Goal: Entertainment & Leisure: Consume media (video, audio)

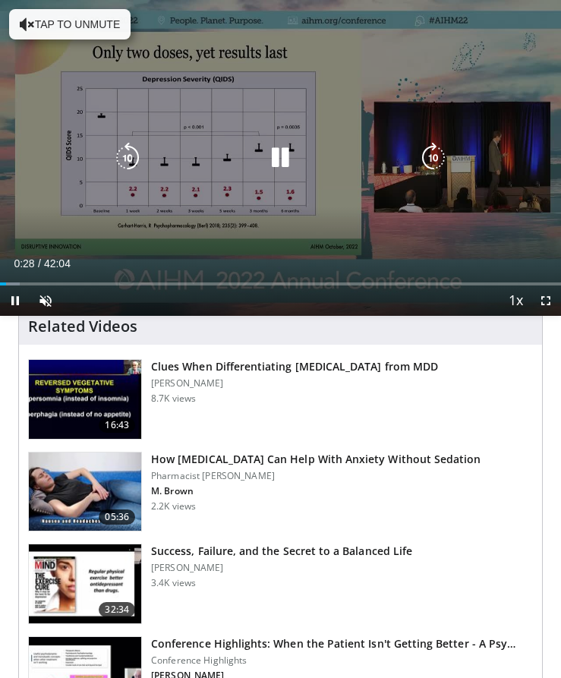
scroll to position [456, 0]
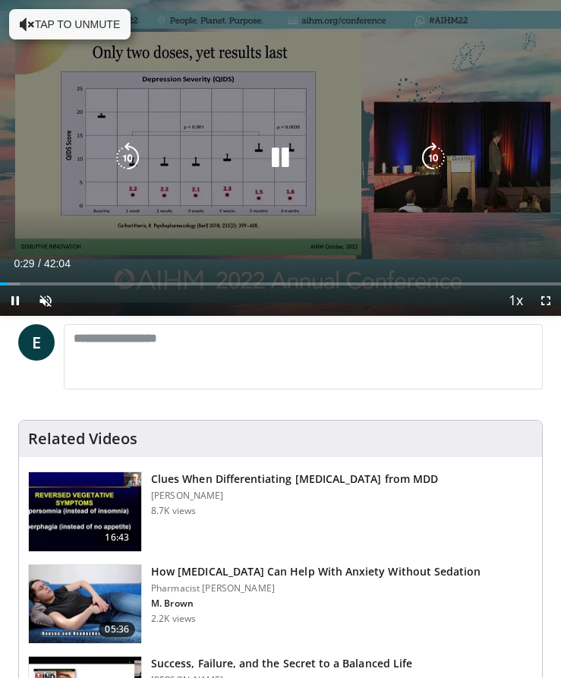
click at [218, 156] on div "Video Player" at bounding box center [280, 158] width 336 height 30
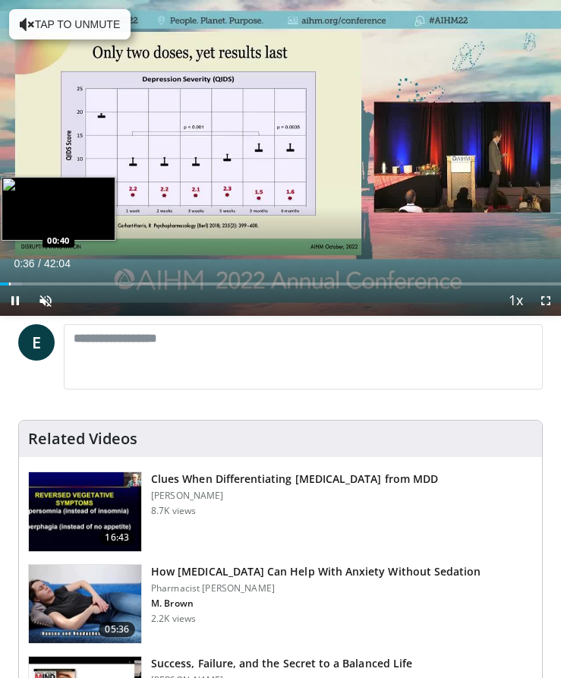
click at [9, 280] on div "Loaded : 3.96% 00:36 00:40" at bounding box center [280, 278] width 561 height 14
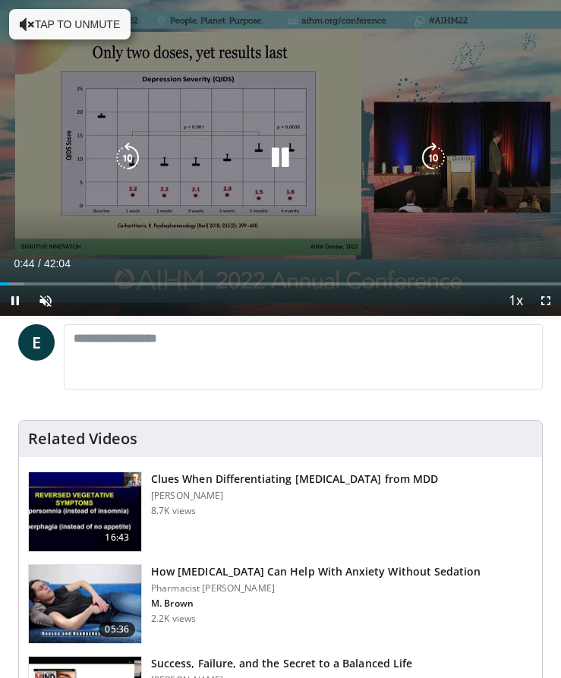
click at [84, 20] on button "Tap to unmute" at bounding box center [70, 24] width 122 height 30
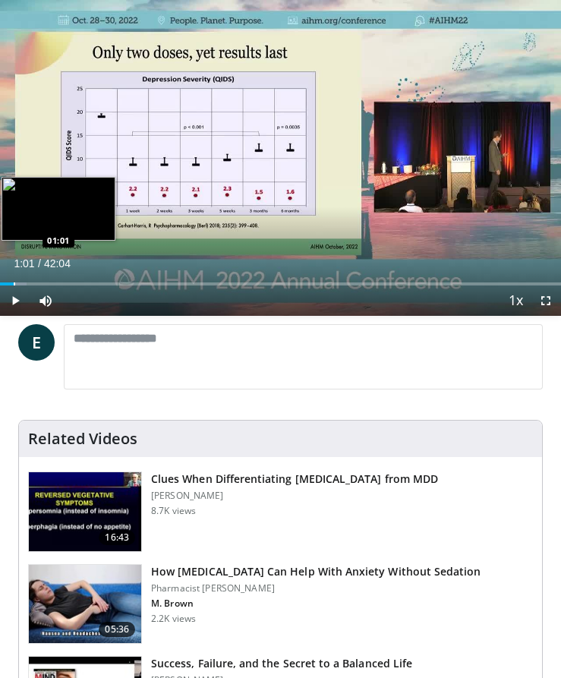
click at [14, 284] on div "Loaded : 4.75% 00:51 01:01" at bounding box center [280, 278] width 561 height 14
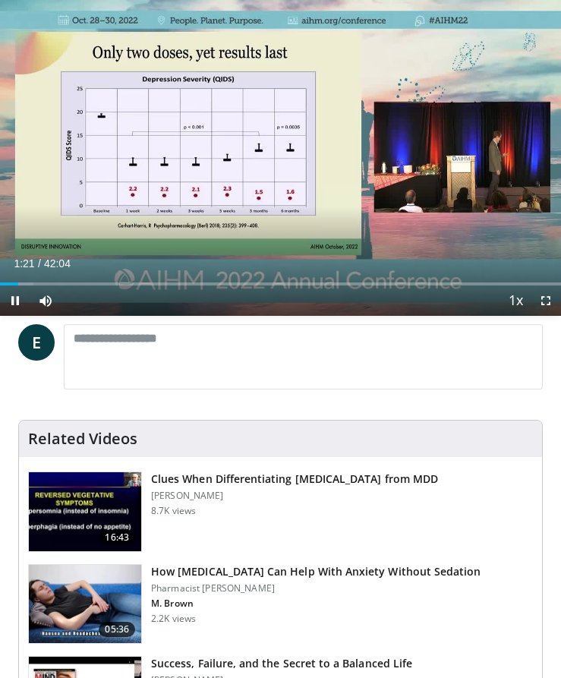
click at [11, 285] on video-js "**********" at bounding box center [280, 158] width 561 height 316
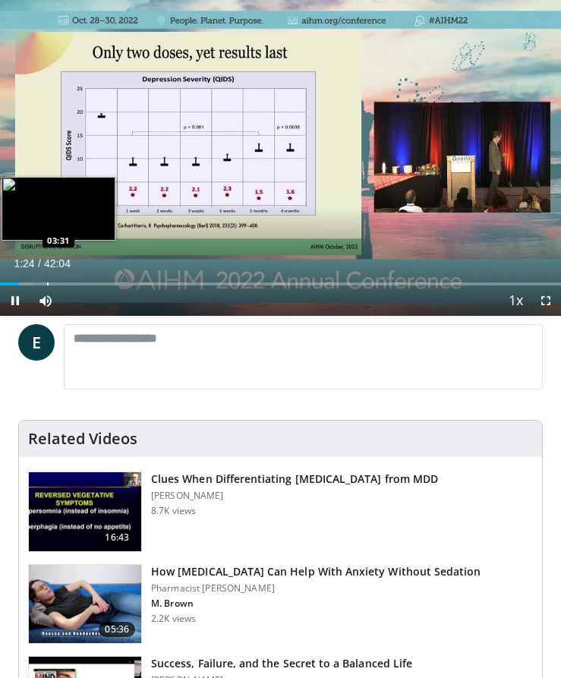
drag, startPoint x: 11, startPoint y: 285, endPoint x: 47, endPoint y: 285, distance: 36.5
click at [47, 285] on video-js "**********" at bounding box center [280, 158] width 561 height 316
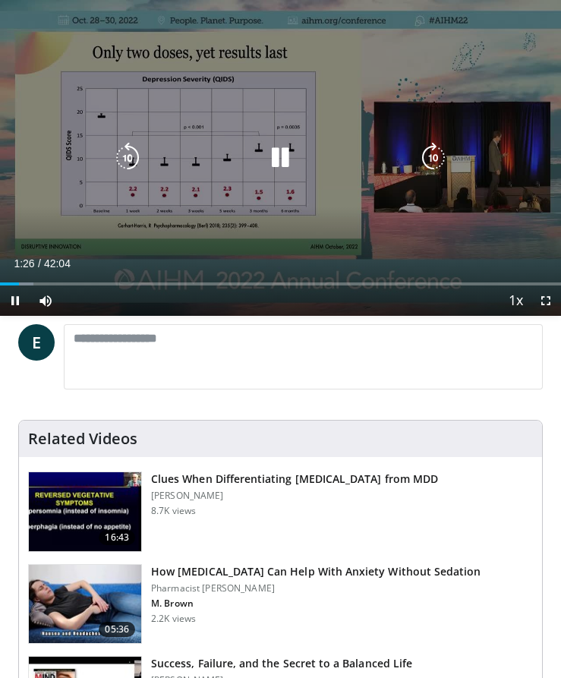
click at [47, 285] on video-js "**********" at bounding box center [280, 158] width 561 height 316
click at [440, 153] on icon "Video Player" at bounding box center [434, 158] width 30 height 30
click at [430, 160] on icon "Video Player" at bounding box center [434, 158] width 30 height 30
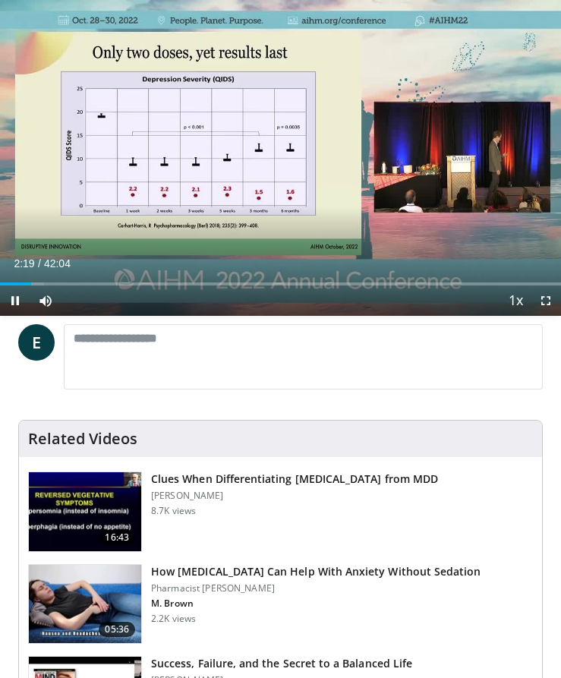
click at [430, 160] on div "20 seconds Tap to unmute" at bounding box center [280, 158] width 561 height 316
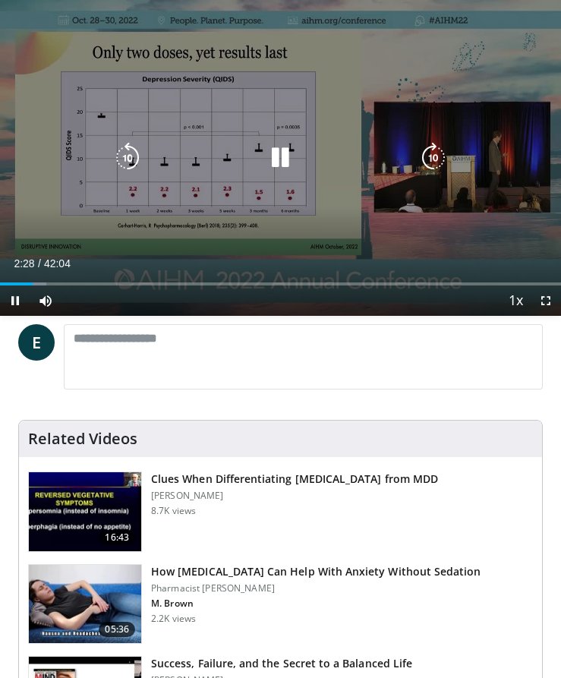
click at [440, 158] on icon "Video Player" at bounding box center [434, 158] width 30 height 30
click at [431, 159] on icon "Video Player" at bounding box center [434, 158] width 30 height 30
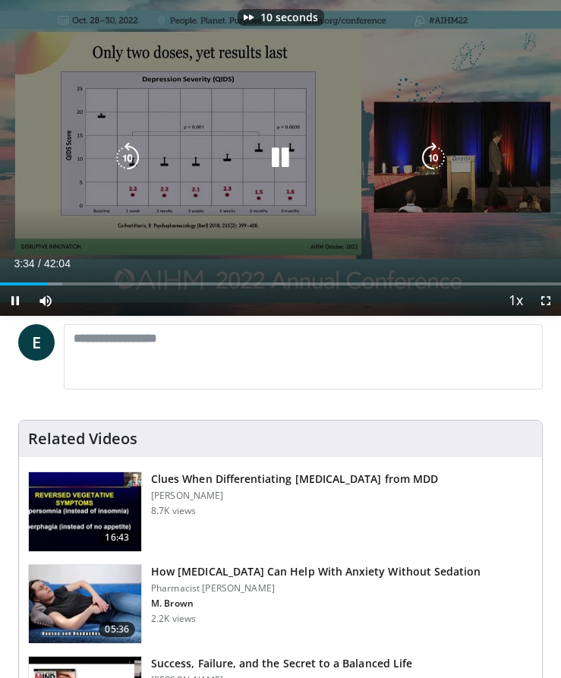
click at [431, 159] on icon "Video Player" at bounding box center [434, 158] width 30 height 30
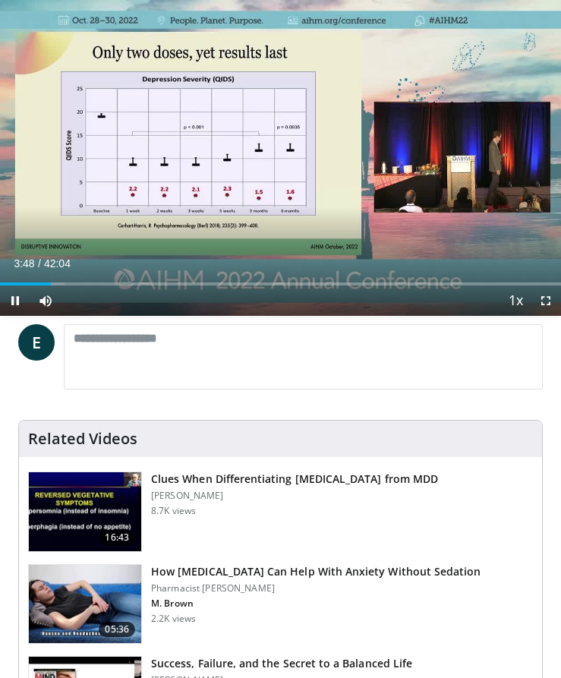
click at [431, 159] on div "20 seconds Tap to unmute" at bounding box center [280, 158] width 561 height 316
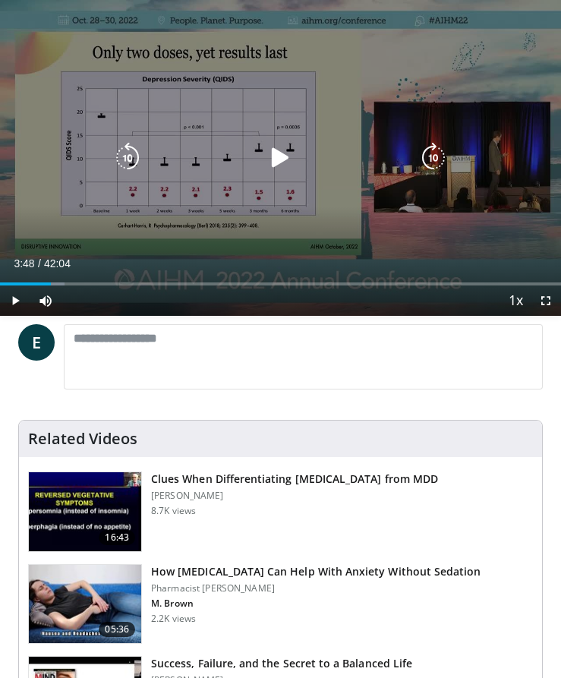
click at [428, 161] on icon "Video Player" at bounding box center [434, 158] width 30 height 30
click at [286, 158] on icon "Video Player" at bounding box center [280, 158] width 30 height 30
click at [431, 158] on icon "Video Player" at bounding box center [434, 158] width 30 height 30
click at [431, 163] on icon "Video Player" at bounding box center [434, 158] width 30 height 30
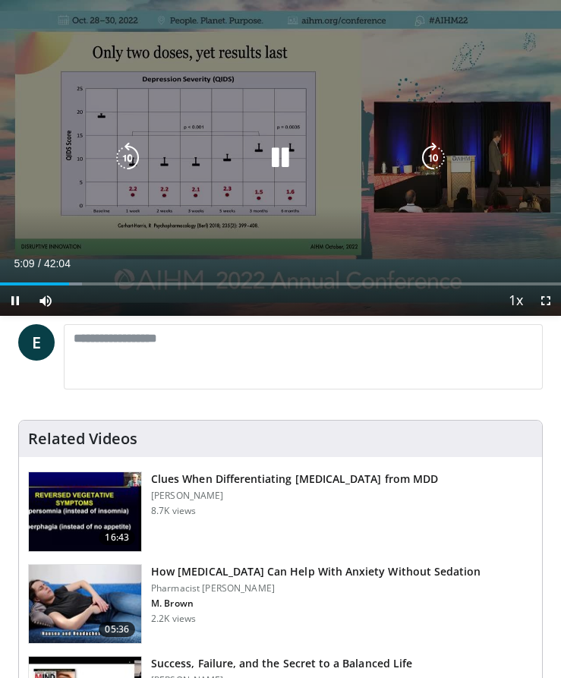
click at [431, 163] on icon "Video Player" at bounding box center [434, 158] width 30 height 30
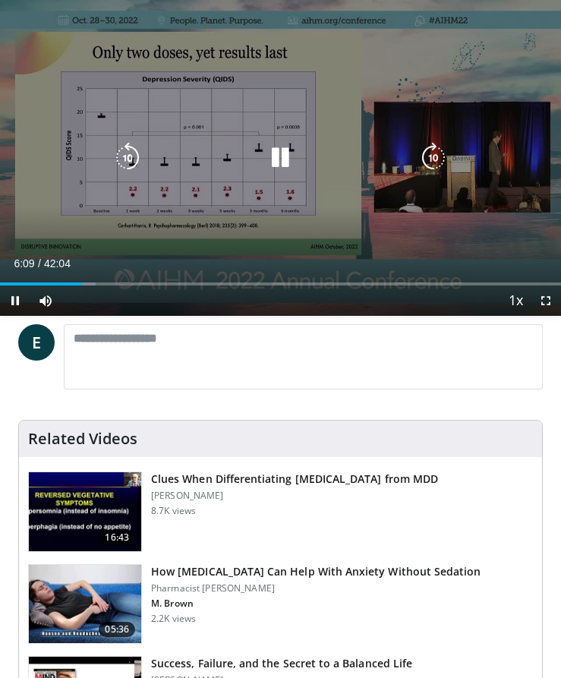
click at [431, 163] on icon "Video Player" at bounding box center [434, 158] width 30 height 30
click at [436, 154] on icon "Video Player" at bounding box center [434, 158] width 30 height 30
click at [436, 154] on div "10 seconds Tap to unmute" at bounding box center [280, 158] width 561 height 316
click at [284, 153] on icon "Video Player" at bounding box center [280, 158] width 30 height 30
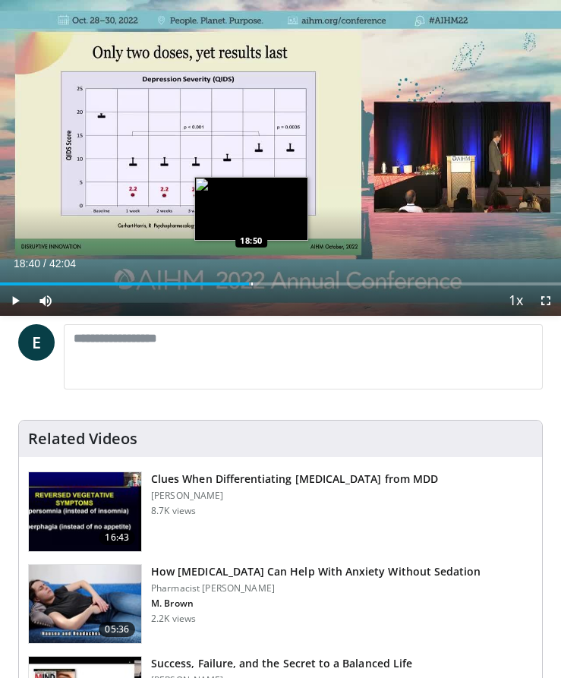
drag, startPoint x: 71, startPoint y: 283, endPoint x: 249, endPoint y: 284, distance: 178.5
click at [249, 284] on div "Loaded : 45.89% 18:40 18:50" at bounding box center [280, 284] width 561 height 3
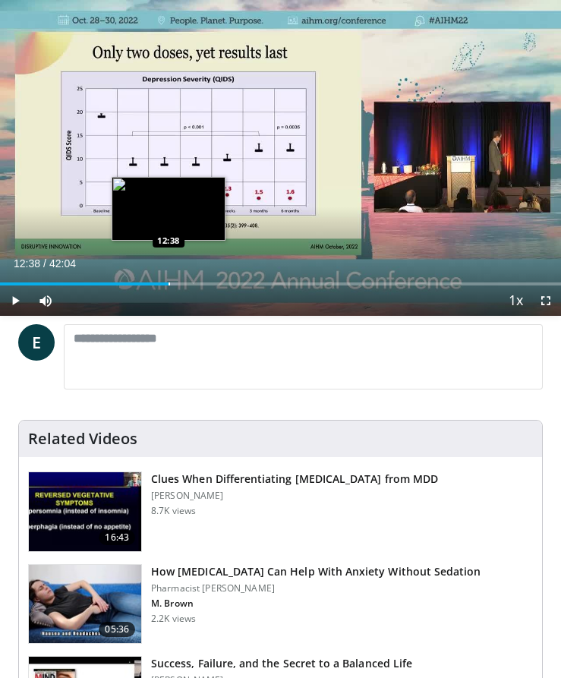
drag, startPoint x: 250, startPoint y: 284, endPoint x: 169, endPoint y: 273, distance: 82.0
click at [169, 273] on div "Loaded : 31.70% 12:38 12:38" at bounding box center [280, 278] width 561 height 14
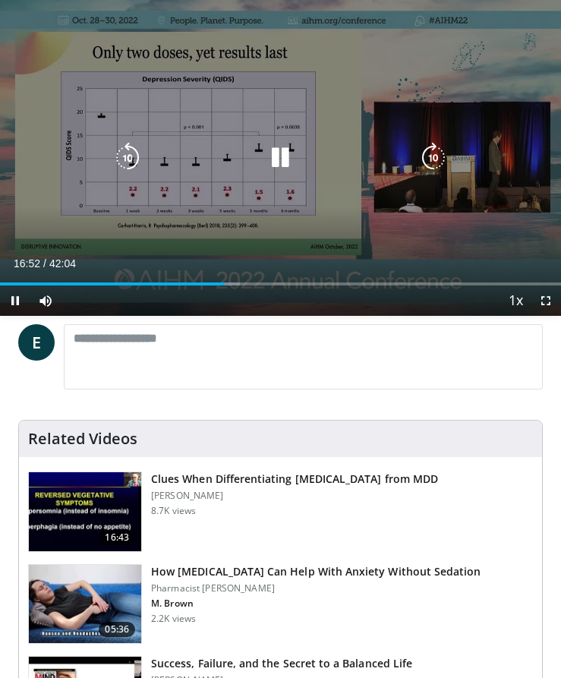
click at [436, 156] on icon "Video Player" at bounding box center [434, 158] width 30 height 30
click at [437, 156] on icon "Video Player" at bounding box center [434, 158] width 30 height 30
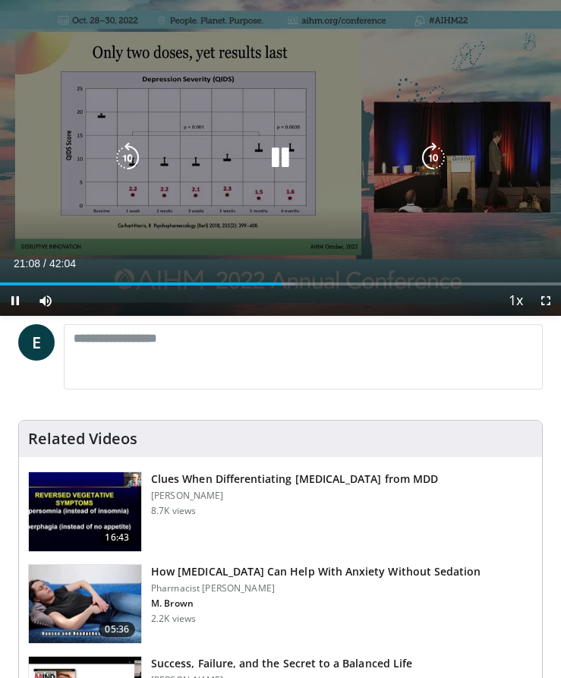
click at [434, 154] on icon "Video Player" at bounding box center [434, 158] width 30 height 30
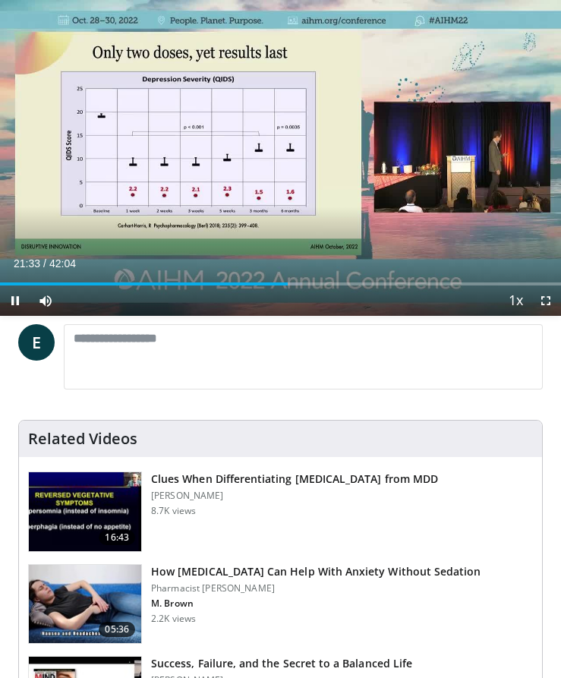
click at [434, 154] on div "20 seconds Tap to unmute" at bounding box center [280, 158] width 561 height 316
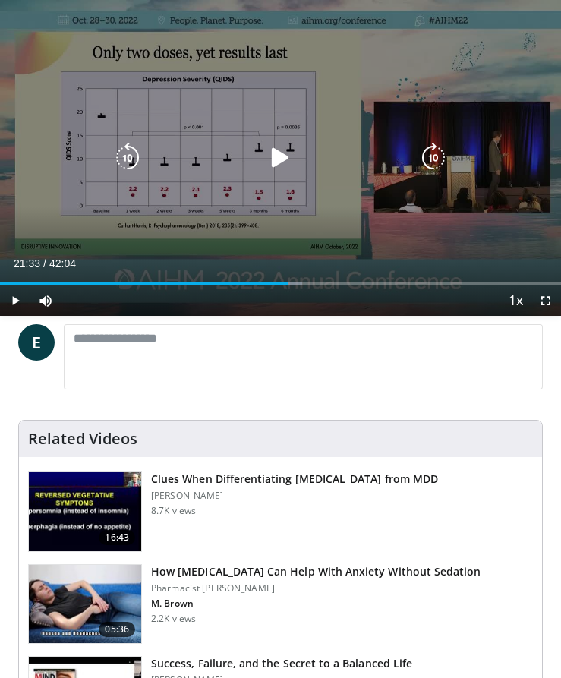
click at [272, 152] on icon "Video Player" at bounding box center [280, 158] width 30 height 30
click at [439, 162] on icon "Video Player" at bounding box center [434, 158] width 30 height 30
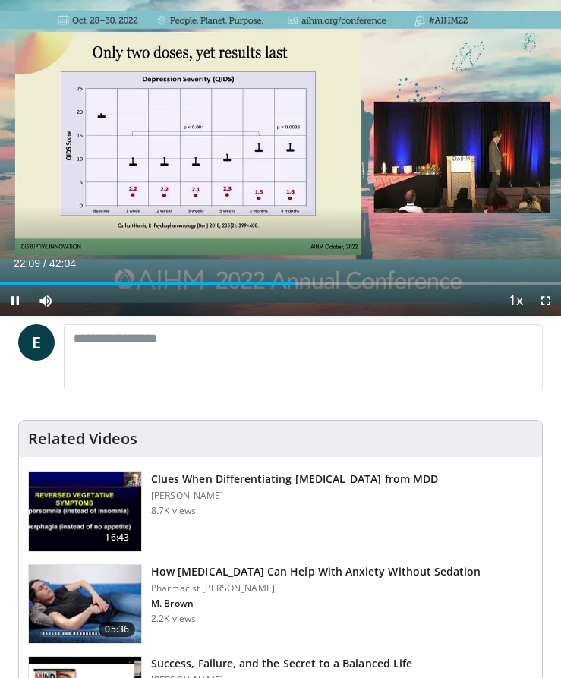
click at [434, 160] on div "10 seconds Tap to unmute" at bounding box center [280, 158] width 561 height 316
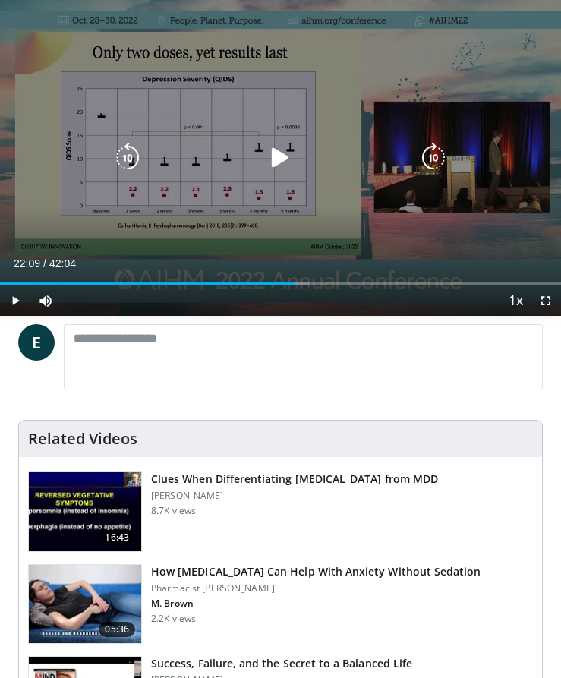
click at [436, 156] on icon "Video Player" at bounding box center [434, 158] width 30 height 30
click at [280, 158] on icon "Video Player" at bounding box center [280, 158] width 30 height 30
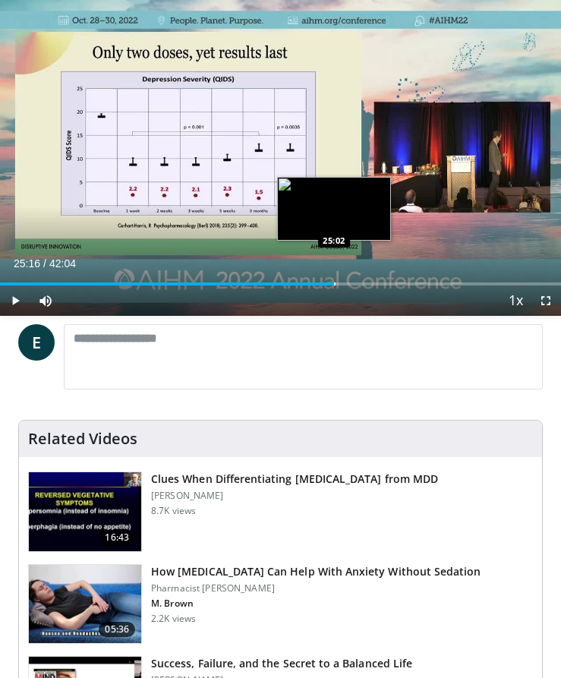
drag, startPoint x: 286, startPoint y: 284, endPoint x: 337, endPoint y: 285, distance: 51.7
click at [337, 285] on div "Loaded : 60.13% 24:35 25:02" at bounding box center [280, 284] width 561 height 3
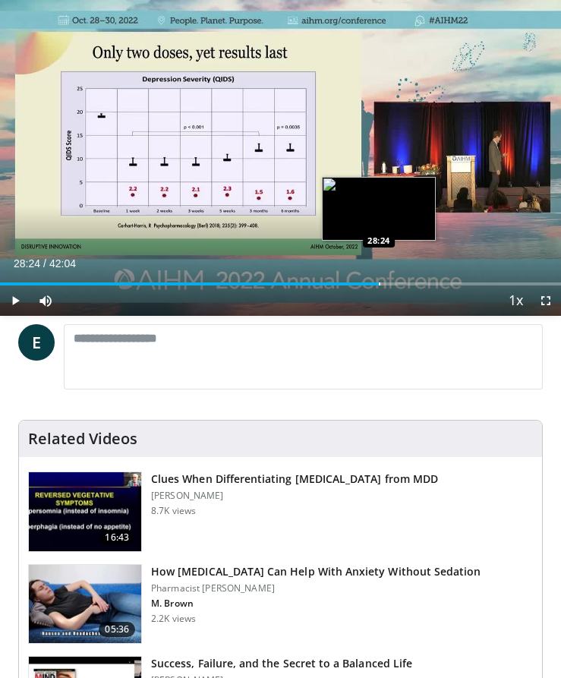
drag, startPoint x: 334, startPoint y: 283, endPoint x: 379, endPoint y: 283, distance: 44.8
click at [379, 283] on div "Progress Bar" at bounding box center [380, 284] width 2 height 3
